Goal: Information Seeking & Learning: Learn about a topic

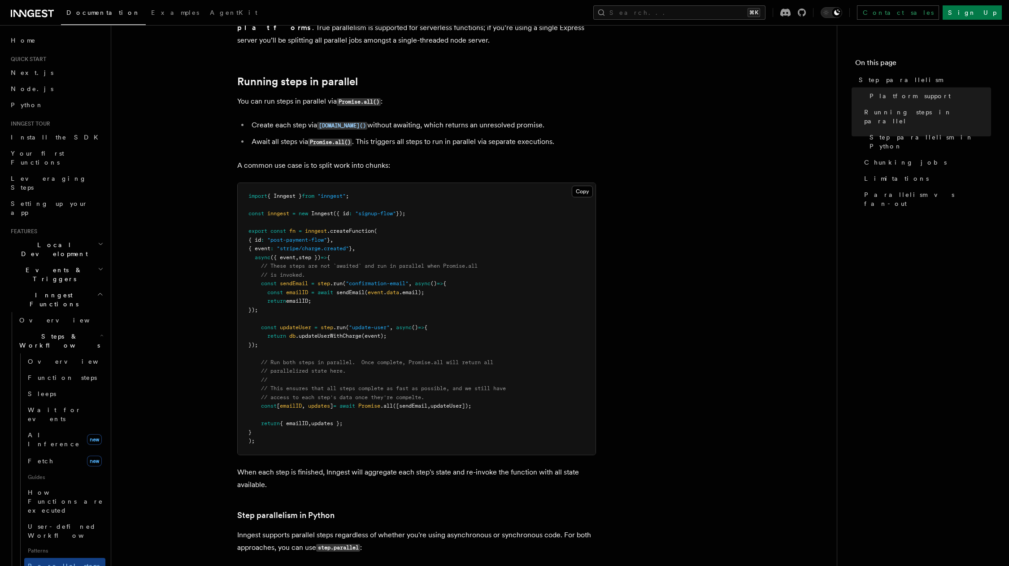
scroll to position [153, 0]
click at [873, 190] on span "Parallelism vs fan-out" at bounding box center [927, 199] width 127 height 18
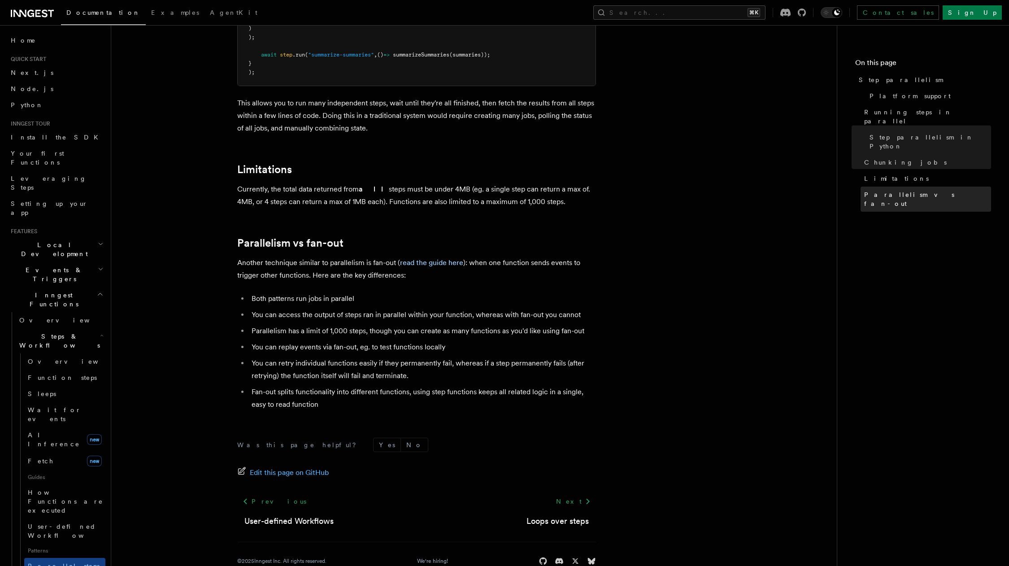
scroll to position [1461, 0]
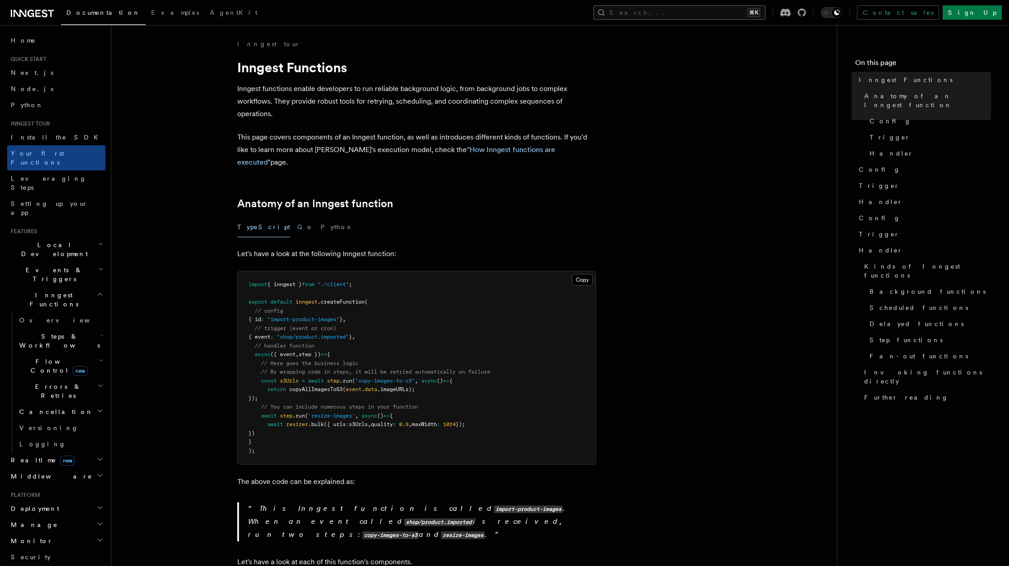
click at [718, 10] on button "Search... ⌘K" at bounding box center [679, 12] width 172 height 14
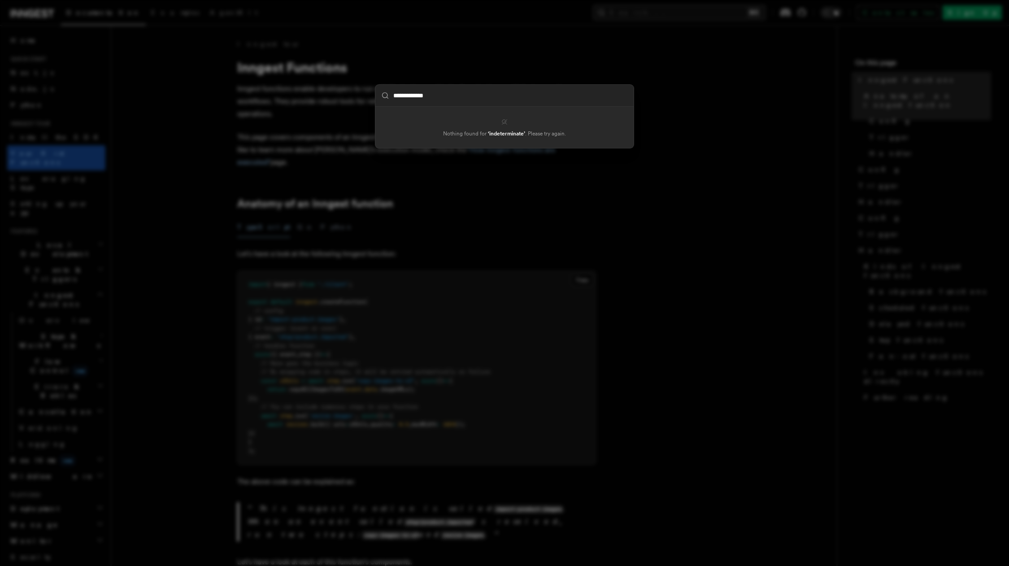
type input "**********"
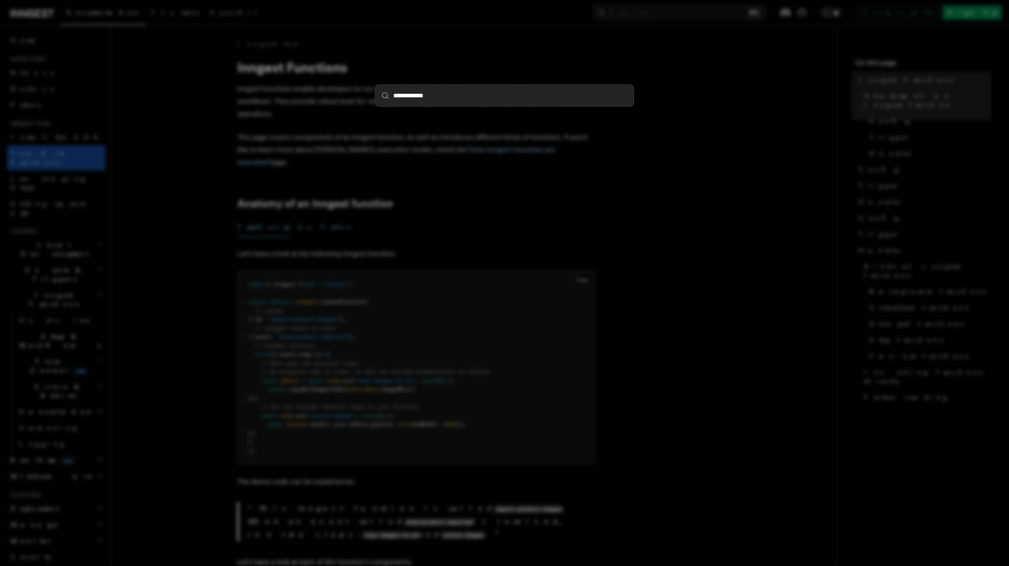
click at [657, 105] on div "**********" at bounding box center [504, 283] width 1009 height 566
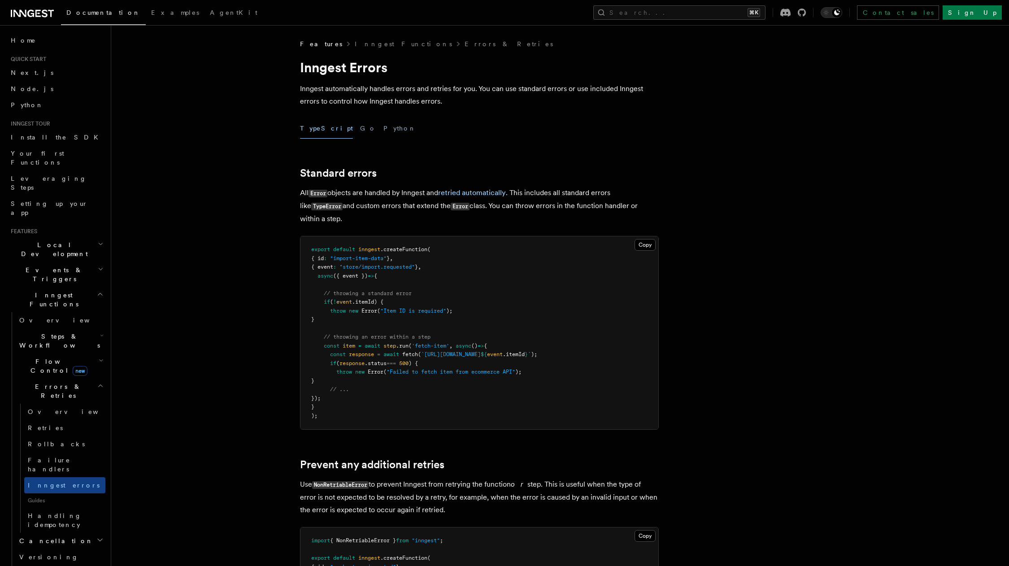
scroll to position [1532, 0]
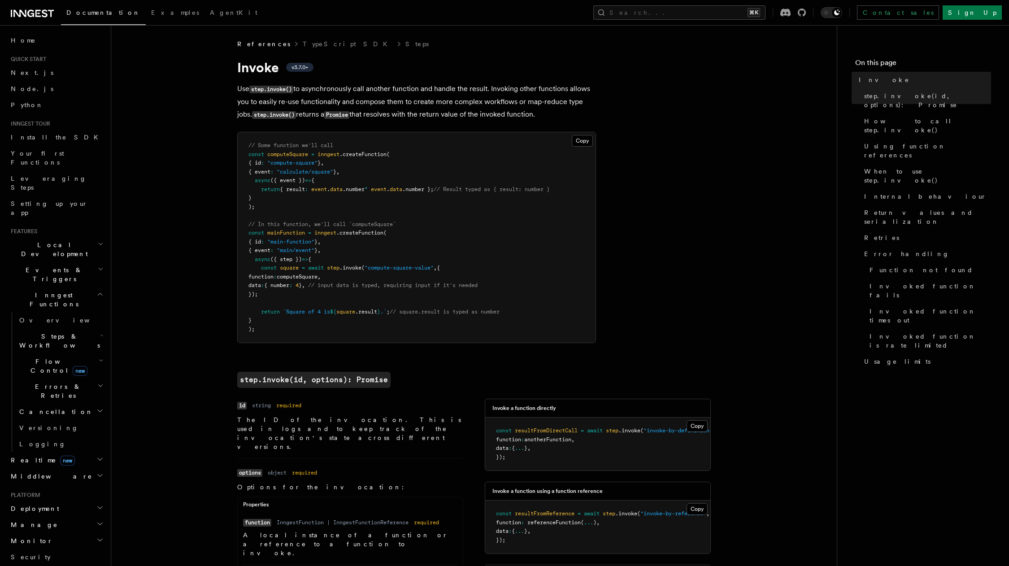
scroll to position [538, 0]
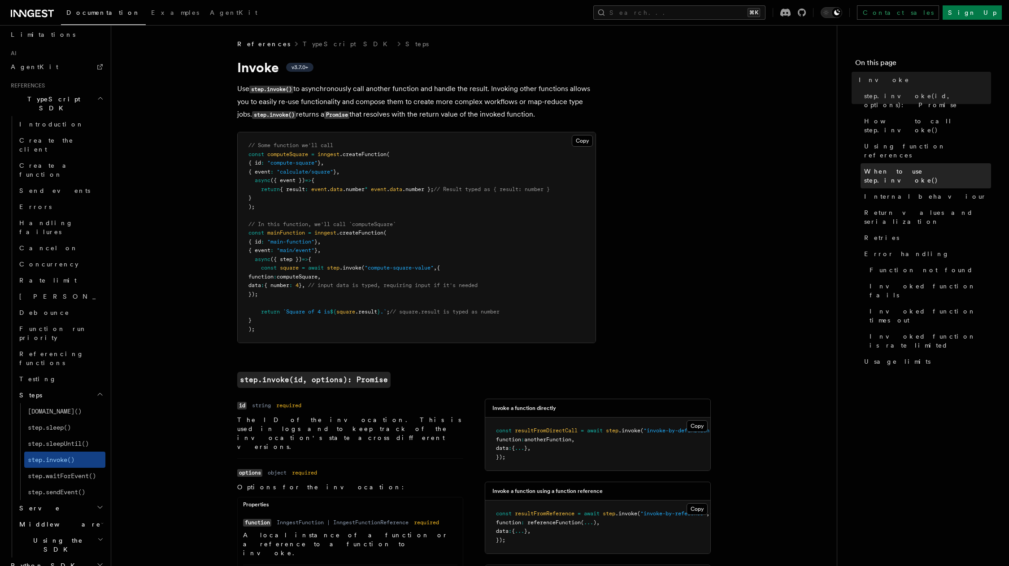
click at [907, 167] on span "When to use step.invoke()" at bounding box center [927, 176] width 127 height 18
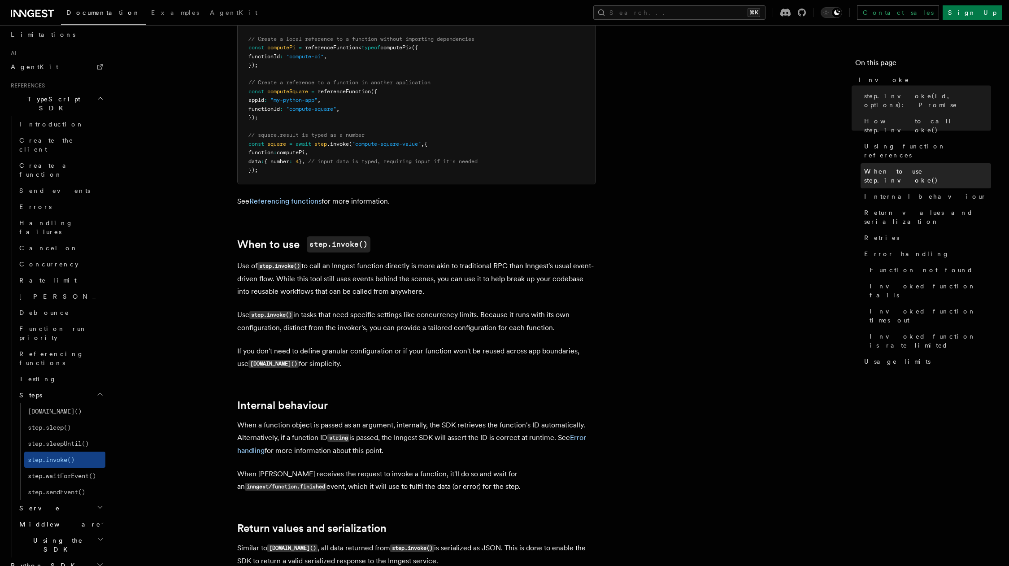
scroll to position [1321, 0]
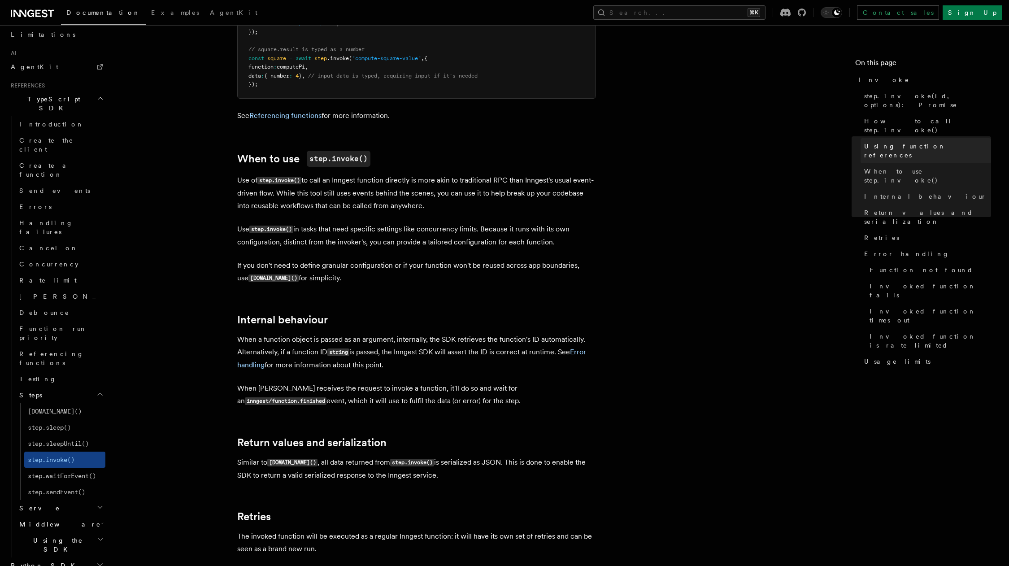
click at [899, 142] on span "Using function references" at bounding box center [927, 151] width 127 height 18
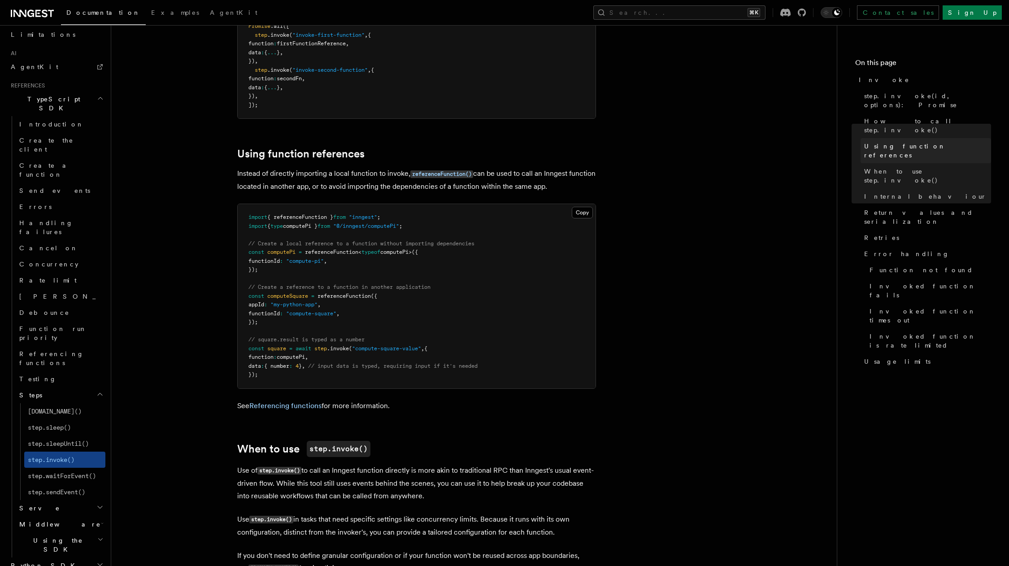
scroll to position [1028, 0]
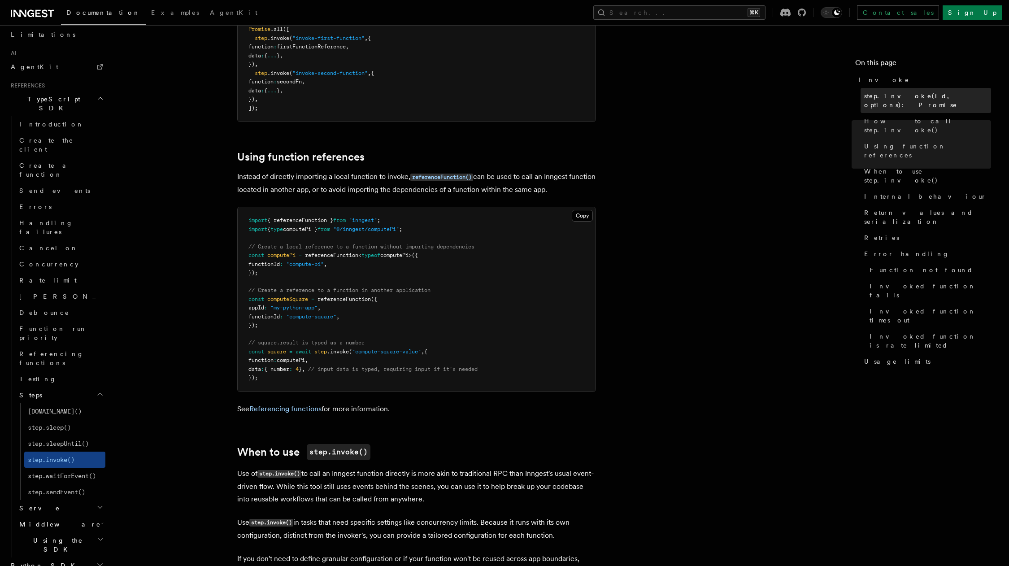
click at [894, 96] on span "step.invoke(id, options): Promise" at bounding box center [927, 100] width 127 height 18
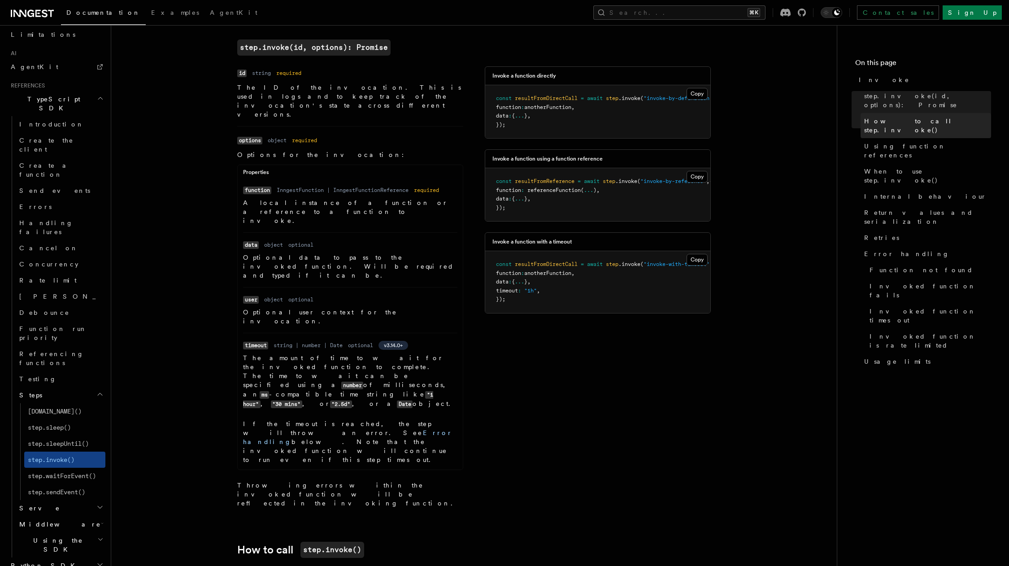
click at [894, 117] on span "How to call step.invoke()" at bounding box center [927, 126] width 127 height 18
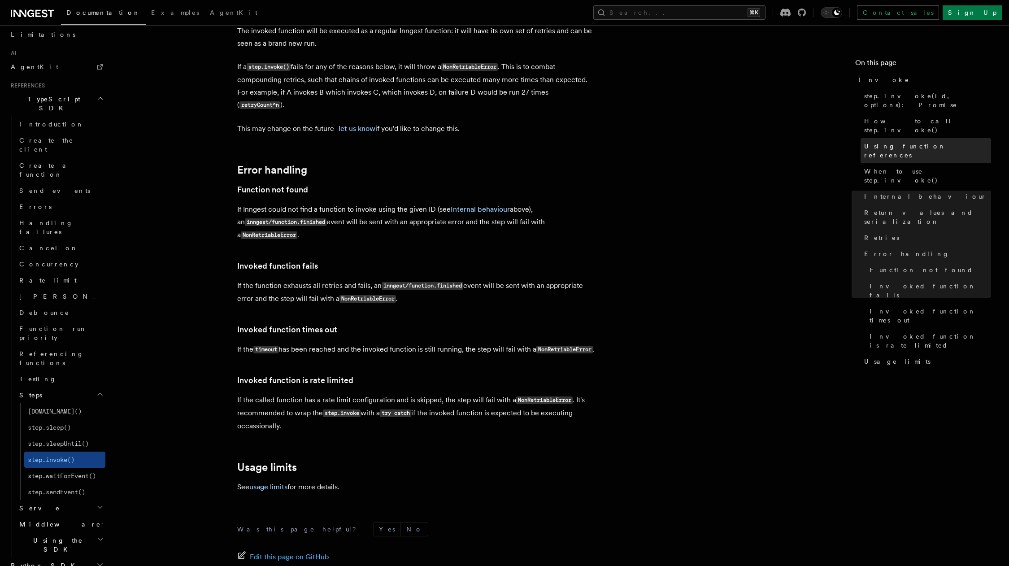
scroll to position [1830, 0]
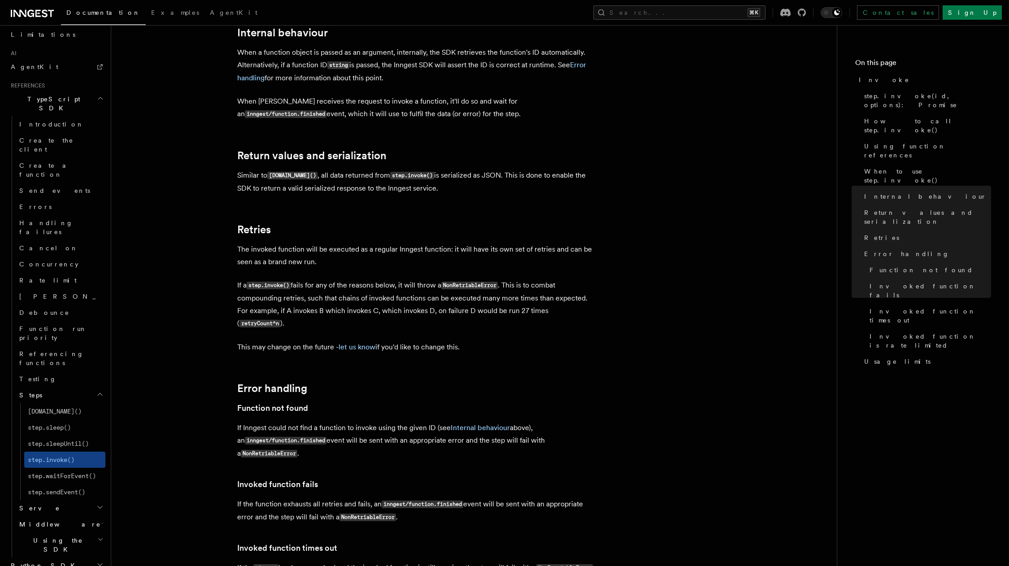
scroll to position [1555, 0]
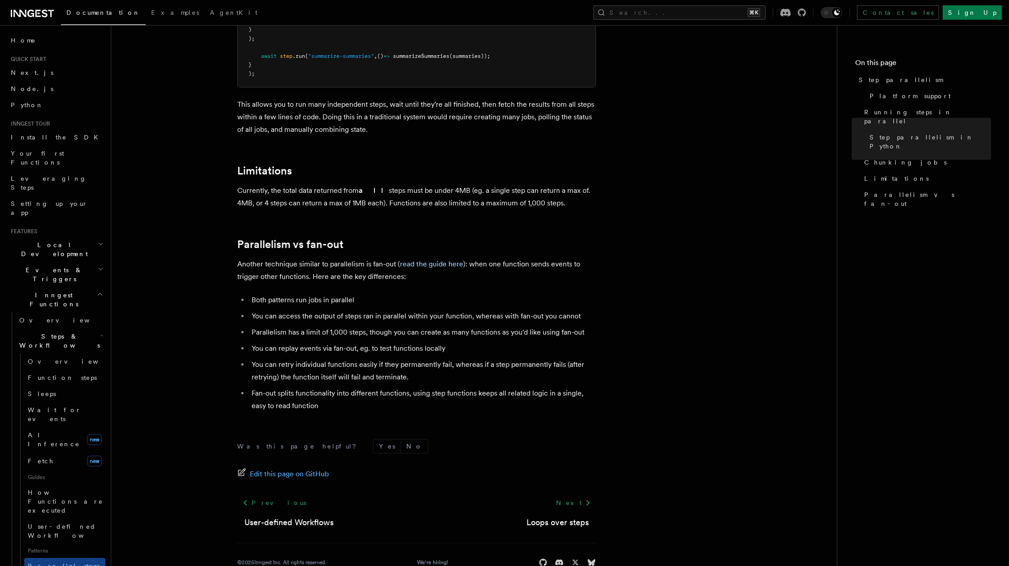
scroll to position [1461, 0]
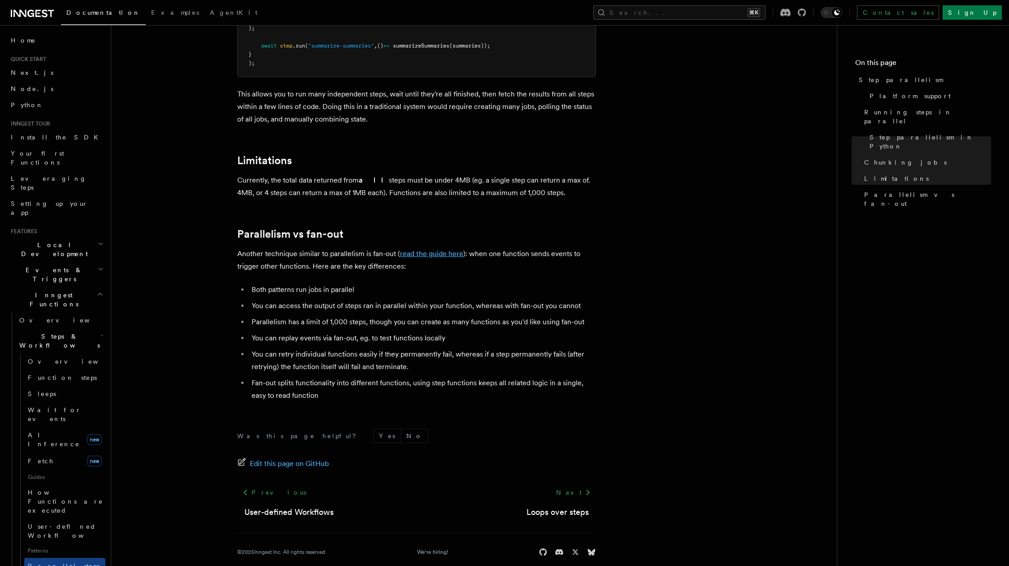
click at [426, 249] on link "read the guide here" at bounding box center [431, 253] width 63 height 9
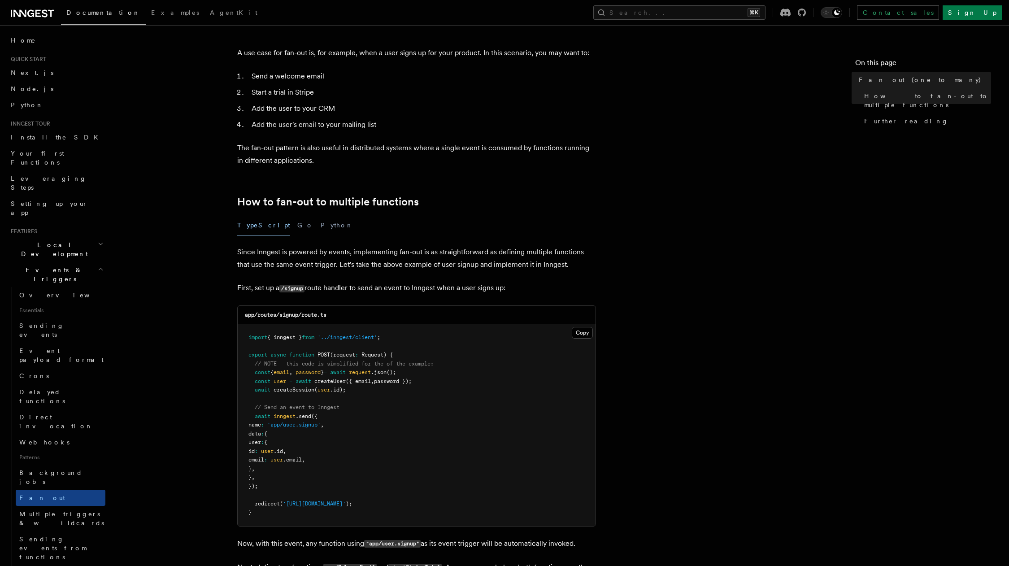
scroll to position [303, 0]
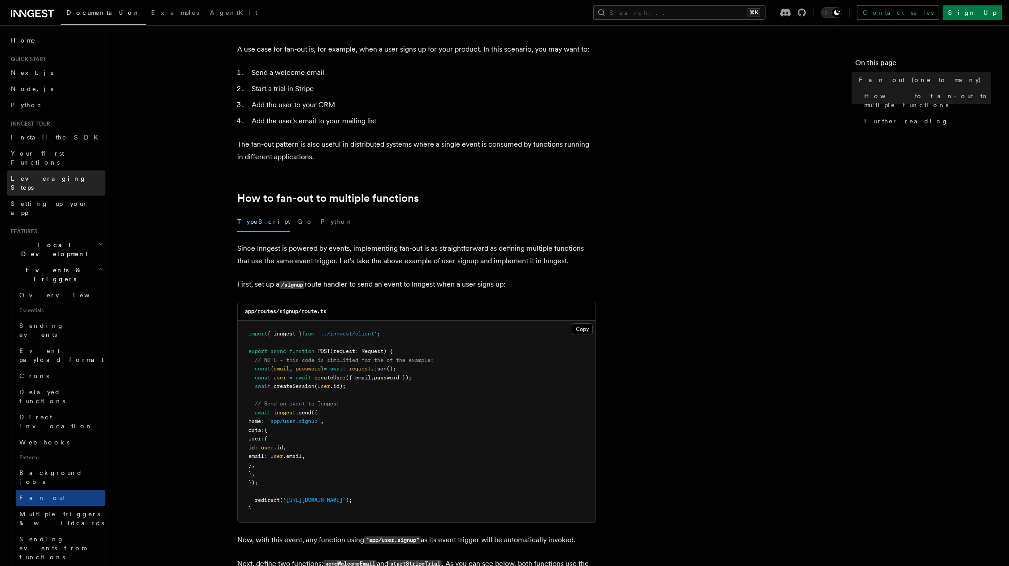
click at [62, 170] on link "Leveraging Steps" at bounding box center [56, 182] width 98 height 25
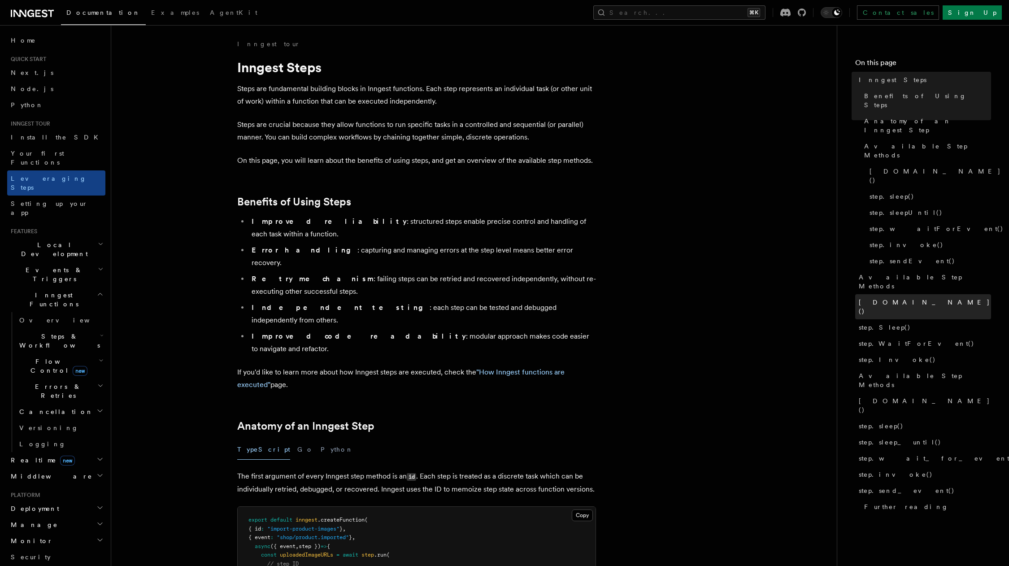
click at [886, 298] on span "[DOMAIN_NAME]()" at bounding box center [925, 307] width 132 height 18
click at [877, 298] on span "[DOMAIN_NAME]()" at bounding box center [925, 307] width 132 height 18
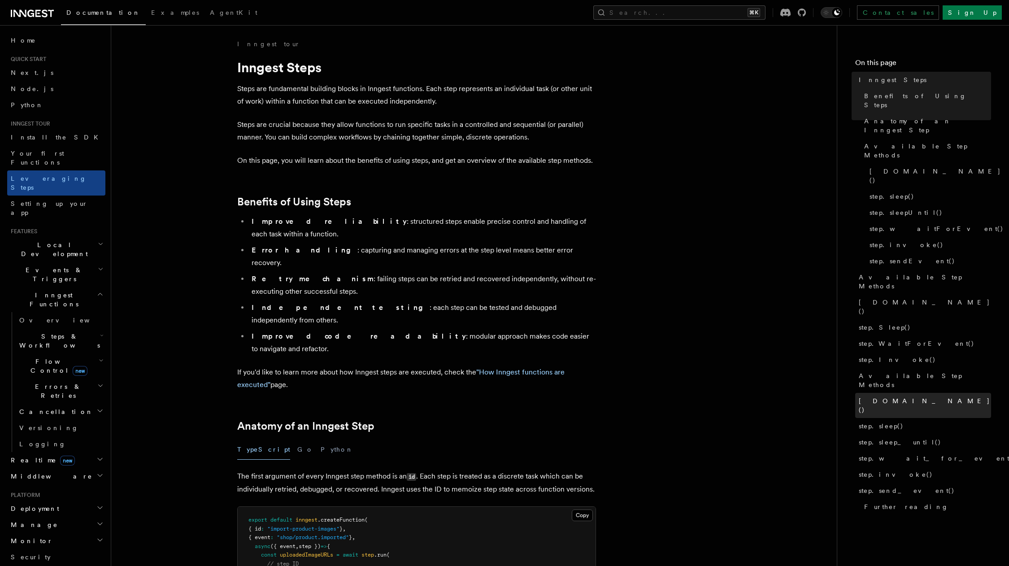
click at [875, 396] on span "[DOMAIN_NAME]()" at bounding box center [925, 405] width 132 height 18
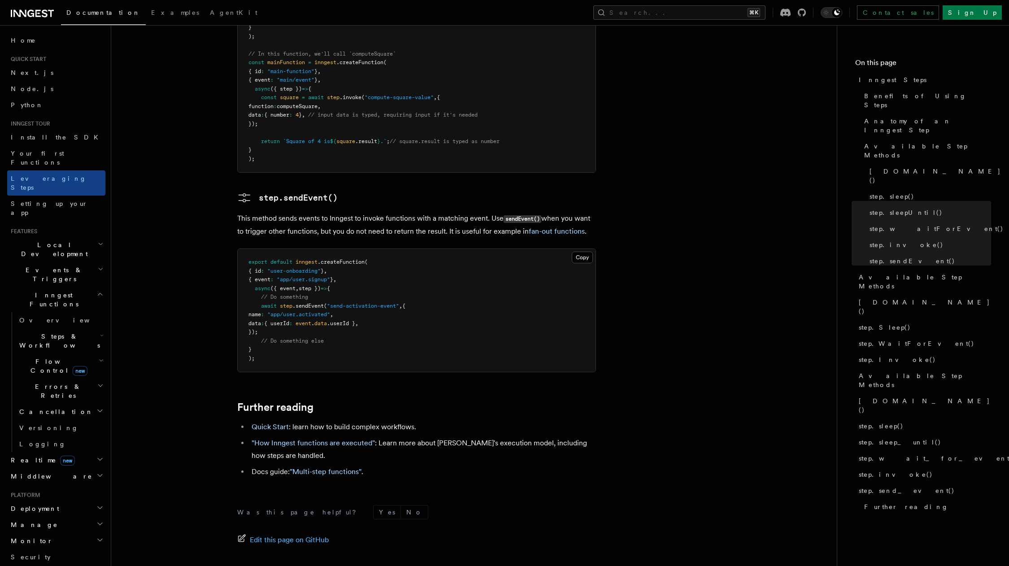
scroll to position [1800, 0]
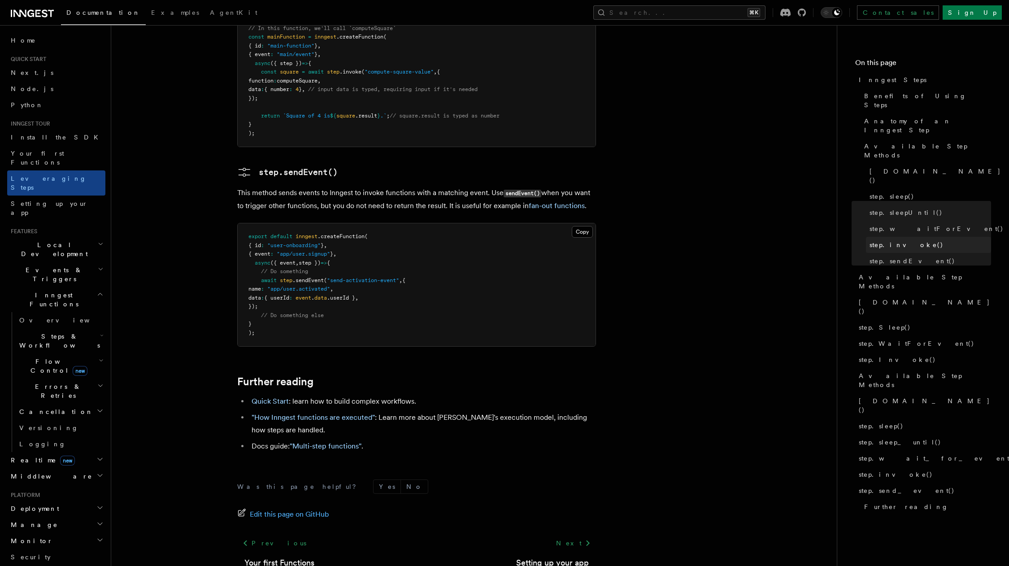
click at [908, 237] on link "step.invoke()" at bounding box center [928, 245] width 125 height 16
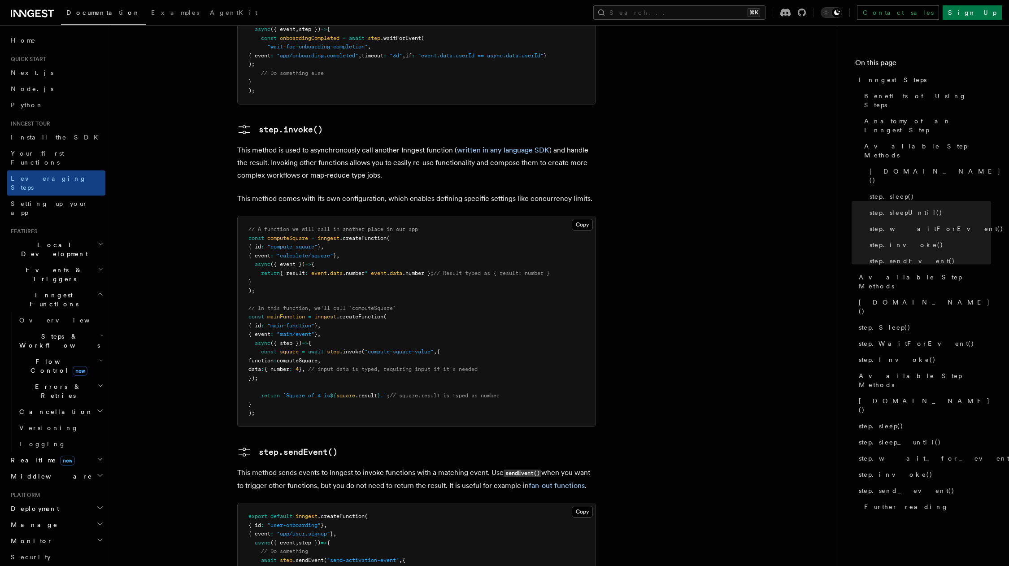
scroll to position [1517, 0]
